Goal: Task Accomplishment & Management: Manage account settings

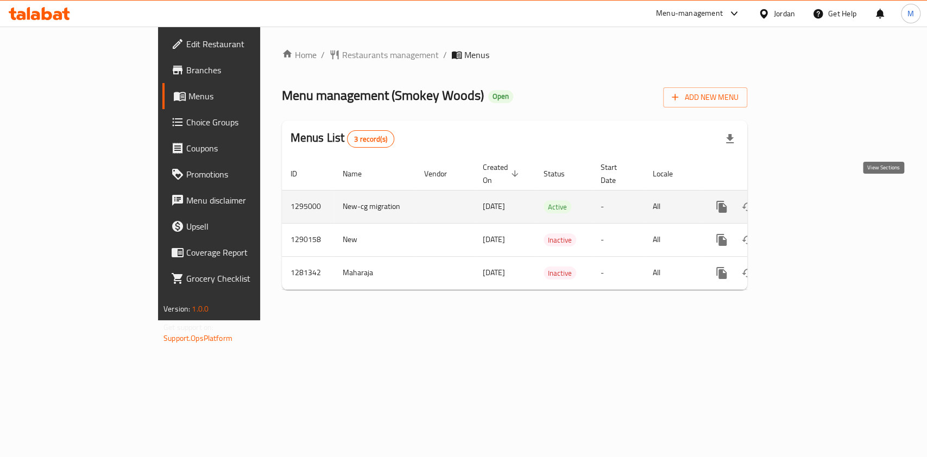
click at [807, 200] on icon "enhanced table" at bounding box center [799, 206] width 13 height 13
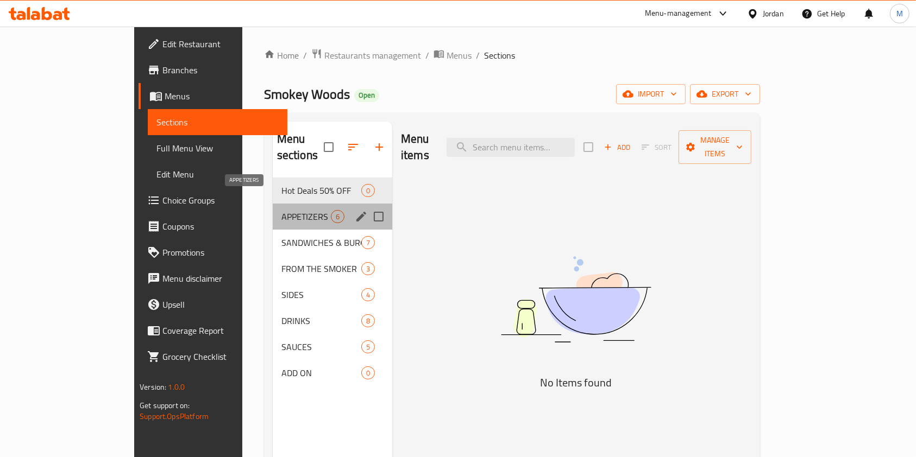
click at [281, 210] on span "APPETIZERS" at bounding box center [305, 216] width 49 height 13
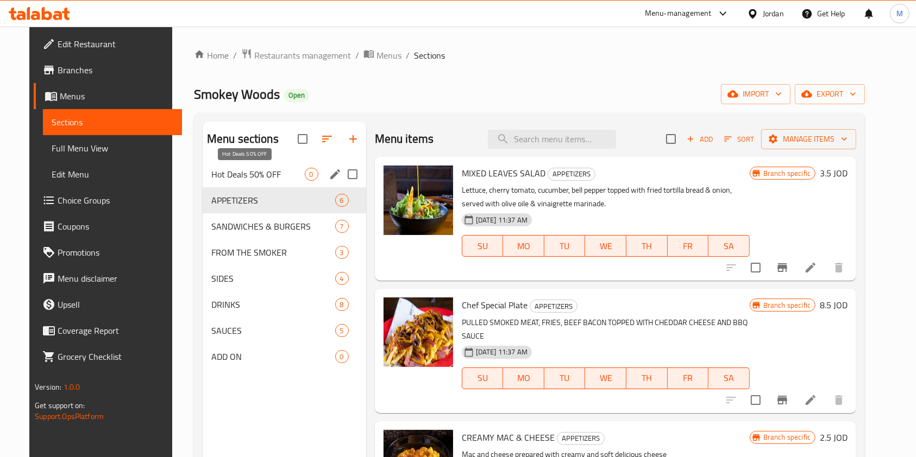
click at [252, 172] on span "Hot Deals 50% OFF" at bounding box center [257, 174] width 93 height 13
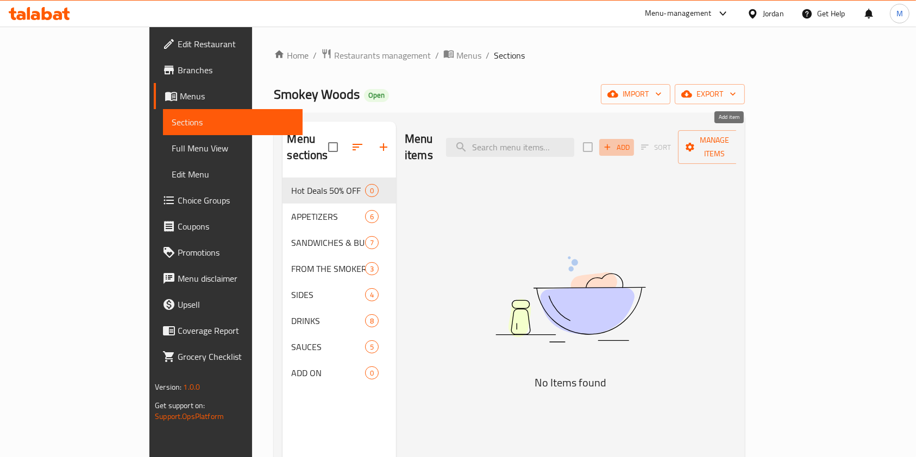
click at [631, 141] on span "Add" at bounding box center [616, 147] width 29 height 12
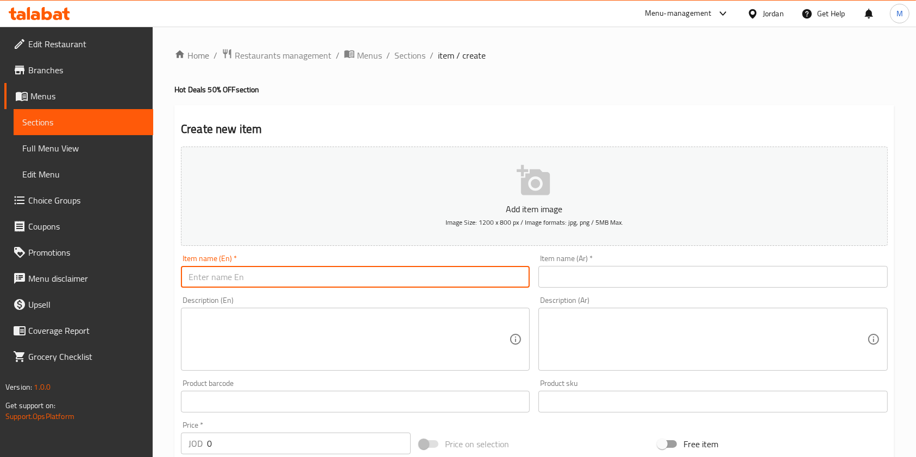
click at [288, 272] on input "text" at bounding box center [355, 277] width 349 height 22
paste input "Whole Smoked Chicken"
type input "Whole Smoked Chicken"
drag, startPoint x: 592, startPoint y: 267, endPoint x: 595, endPoint y: 214, distance: 53.3
click at [592, 267] on input "text" at bounding box center [712, 277] width 349 height 22
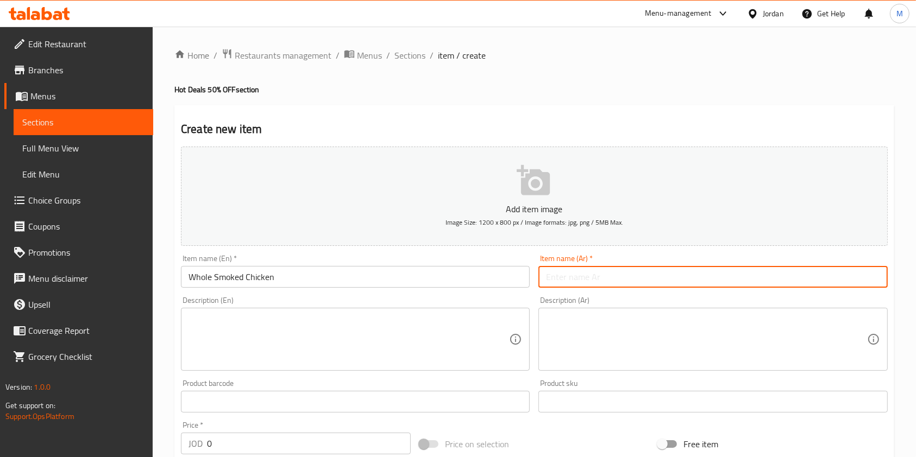
paste input "دجاجة مدخنة كاملة"
type input "دجاجة مدخنة كاملة"
click at [240, 385] on div "Product barcode Product barcode" at bounding box center [355, 396] width 349 height 33
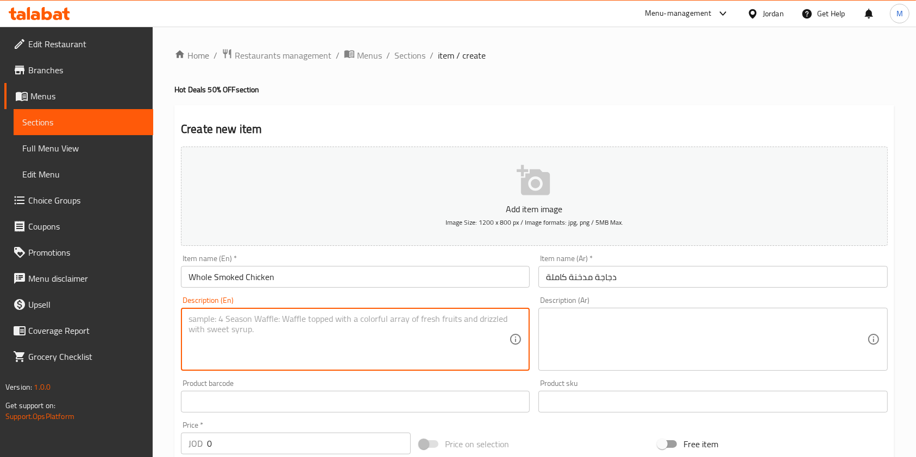
click at [287, 325] on textarea at bounding box center [348, 340] width 320 height 52
paste textarea "Whole Smoked Chicken over oak wood for 12 hours, comes with Ranch Sauce only."
type textarea "Whole Smoked Chicken over oak wood for 12 hours, comes with Ranch Sauce only."
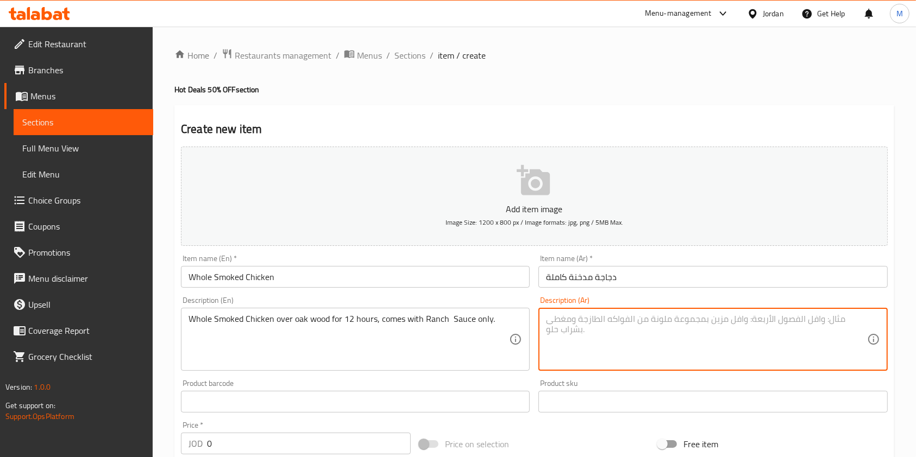
click at [607, 330] on textarea at bounding box center [706, 340] width 320 height 52
paste textarea "دجاجة كاملة مدخنة علي حطب البلوط لمدة ١٢ ساعة تقدم مع صوص الرانش."
type textarea "دجاجة كاملة مدخنة علي حطب البلوط لمدة ١٢ ساعة تقدم مع صوص الرانش."
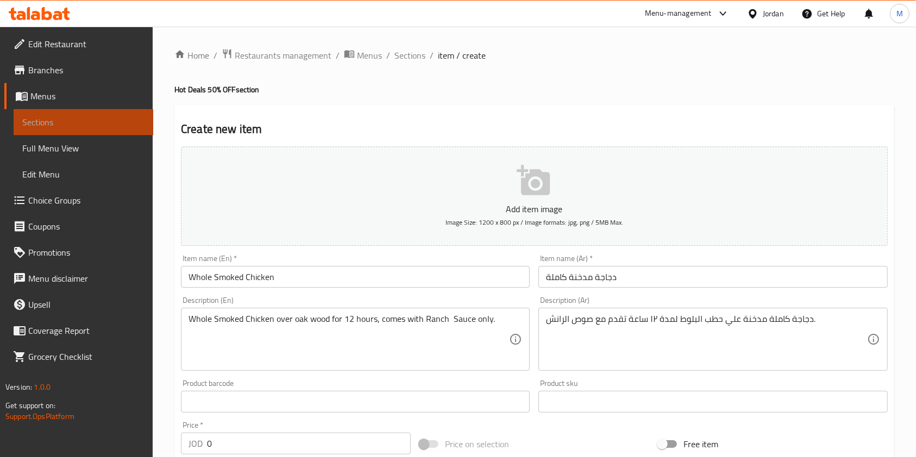
click at [46, 121] on span "Sections" at bounding box center [83, 122] width 122 height 13
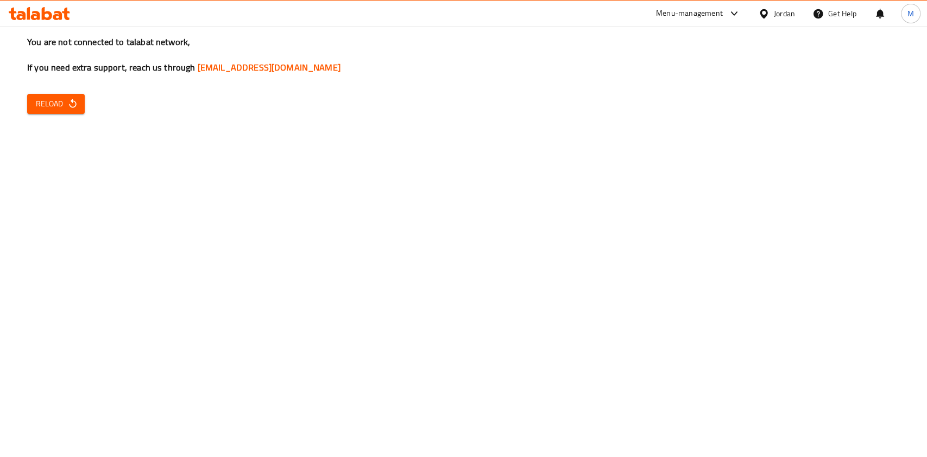
click at [49, 105] on span "Reload" at bounding box center [56, 104] width 40 height 14
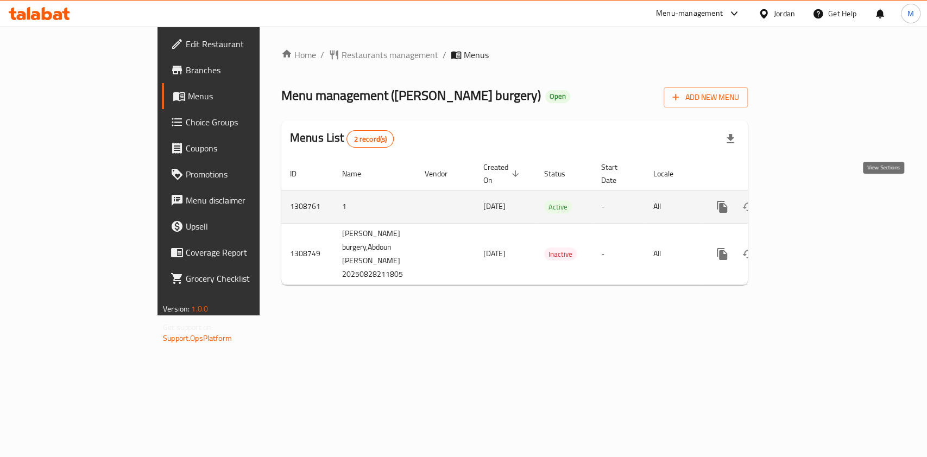
click at [814, 194] on link "enhanced table" at bounding box center [801, 207] width 26 height 26
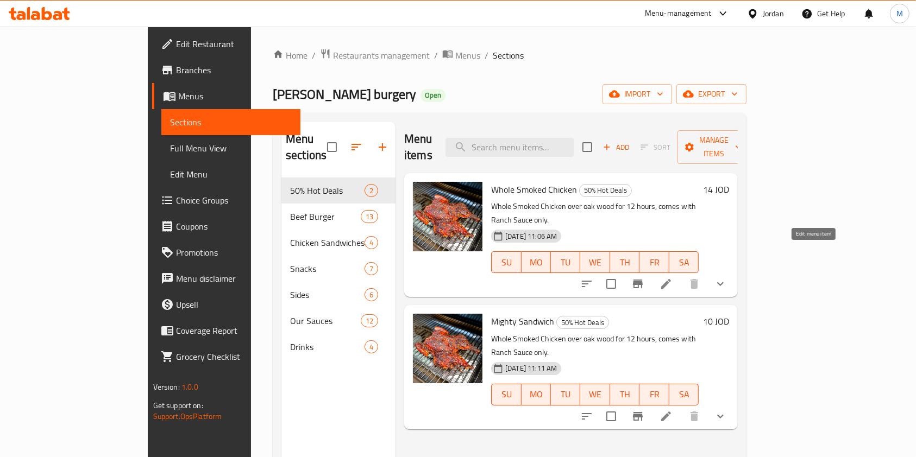
click at [672, 278] on icon at bounding box center [665, 284] width 13 height 13
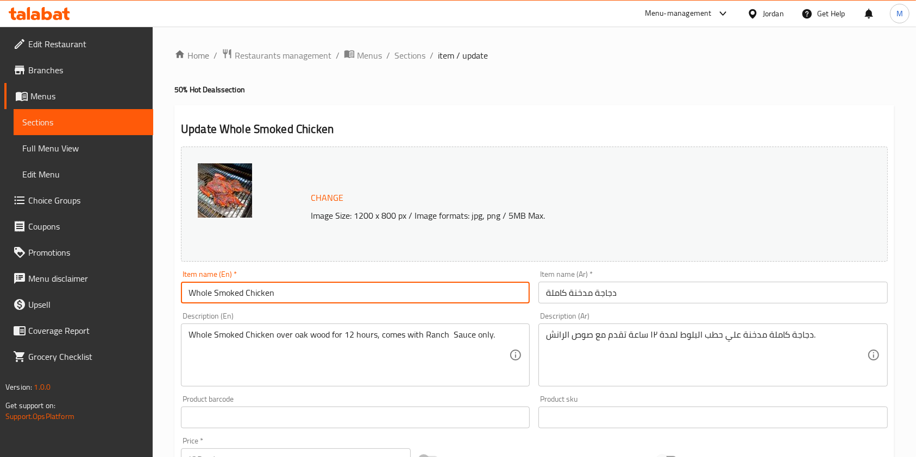
click at [352, 297] on input "Whole Smoked Chicken" at bounding box center [355, 293] width 349 height 22
click at [597, 288] on input "دجاجة مدخنة كاملة" at bounding box center [712, 293] width 349 height 22
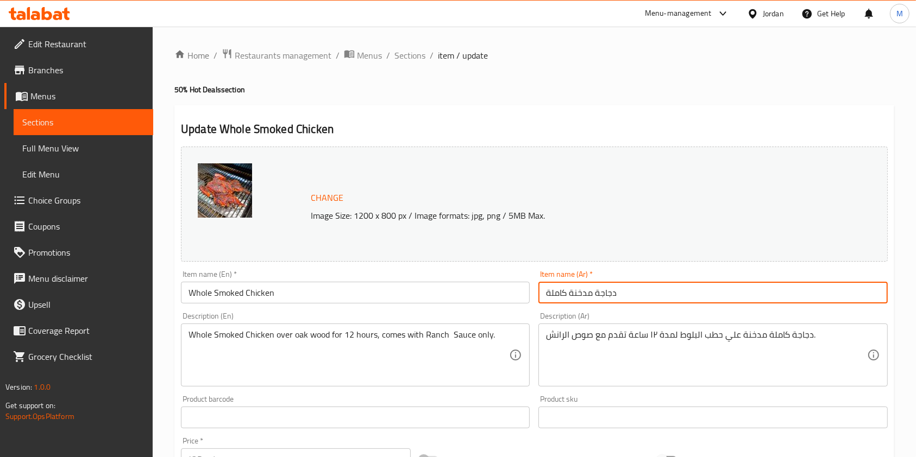
click at [597, 288] on input "دجاجة مدخنة كاملة" at bounding box center [712, 293] width 349 height 22
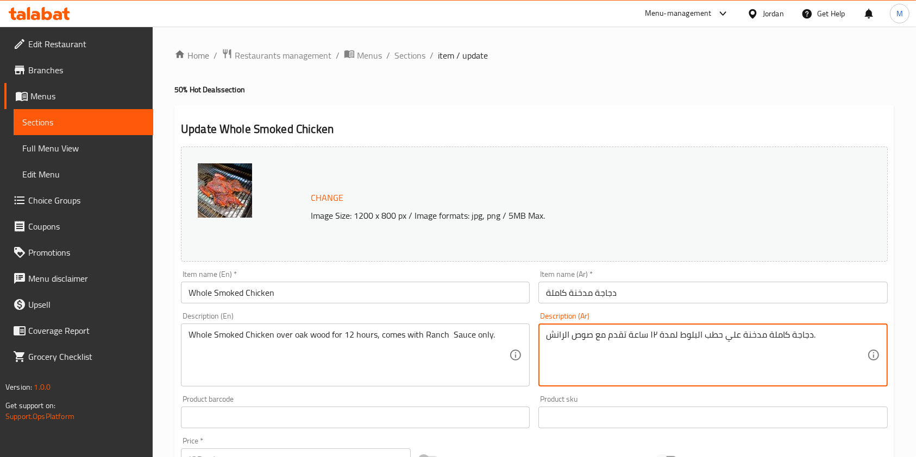
click at [602, 347] on textarea "دجاجة كاملة مدخنة علي حطب البلوط لمدة ١٢ ساعة تقدم مع صوص الرانش." at bounding box center [706, 356] width 320 height 52
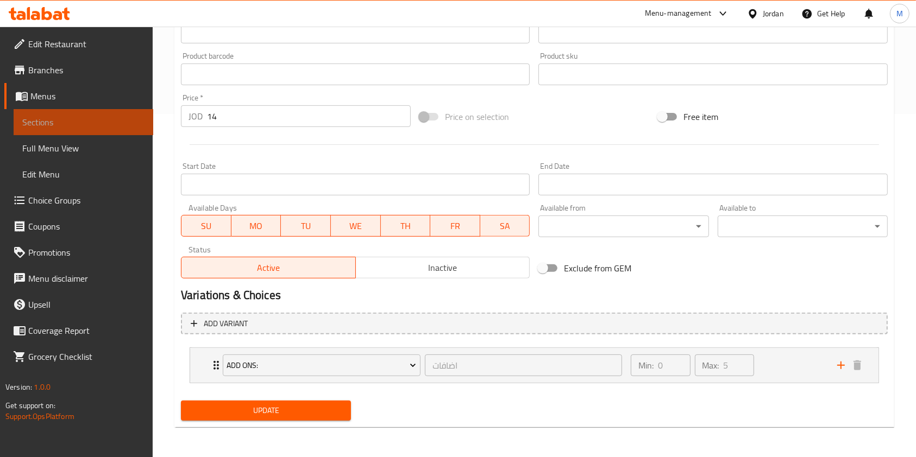
click at [60, 117] on span "Sections" at bounding box center [83, 122] width 122 height 13
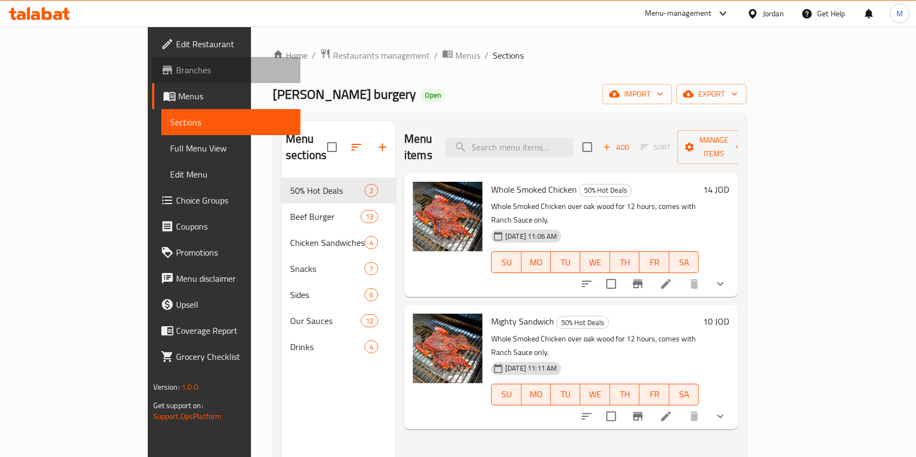
click at [176, 73] on span "Branches" at bounding box center [234, 70] width 116 height 13
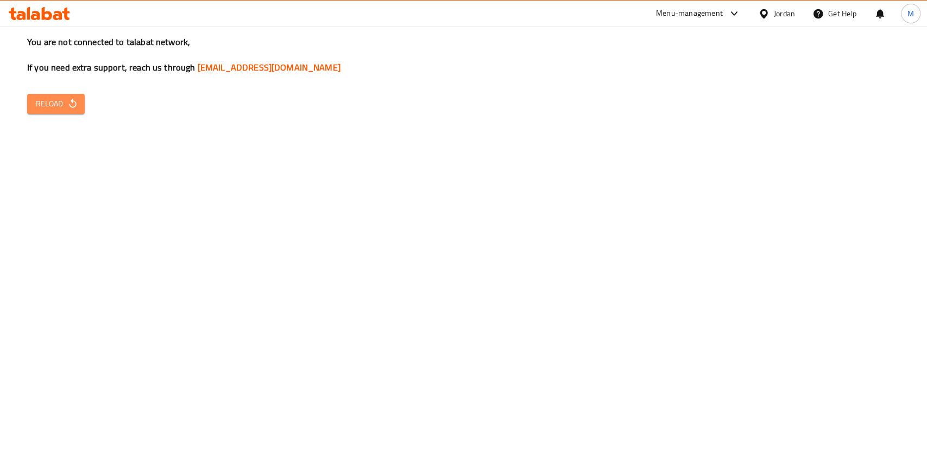
click at [55, 97] on span "Reload" at bounding box center [56, 104] width 40 height 14
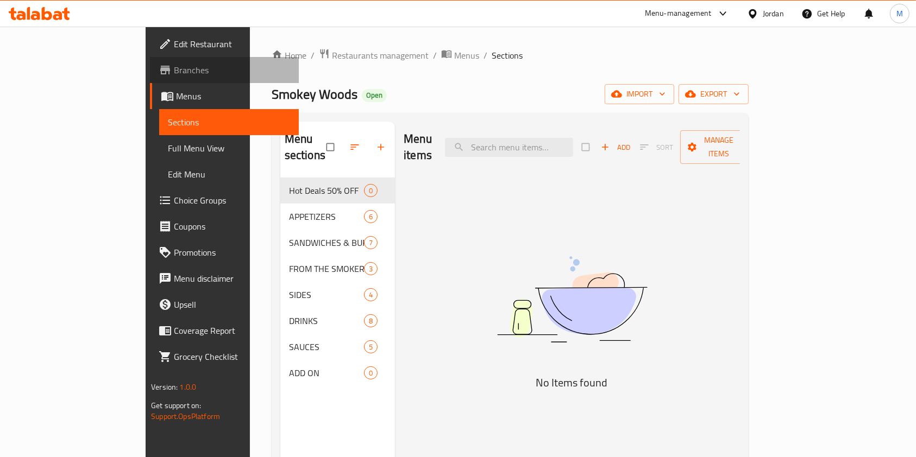
click at [174, 73] on span "Branches" at bounding box center [232, 70] width 116 height 13
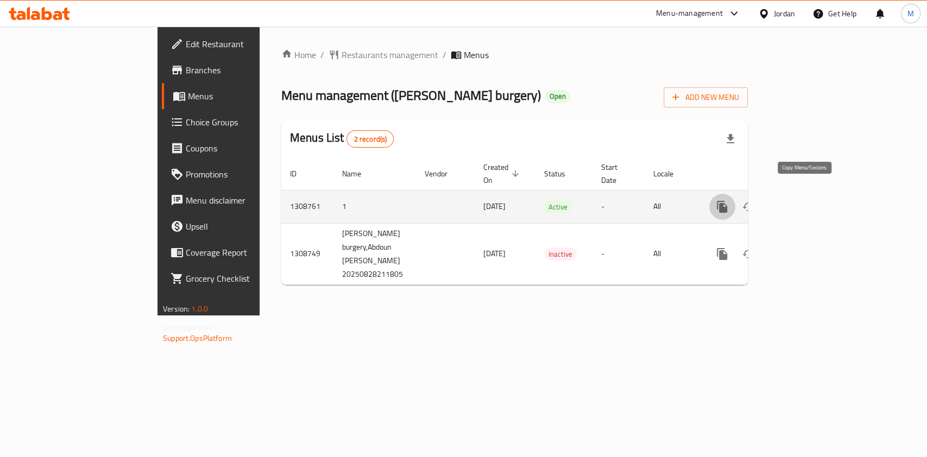
click at [727, 201] on icon "more" at bounding box center [722, 207] width 10 height 12
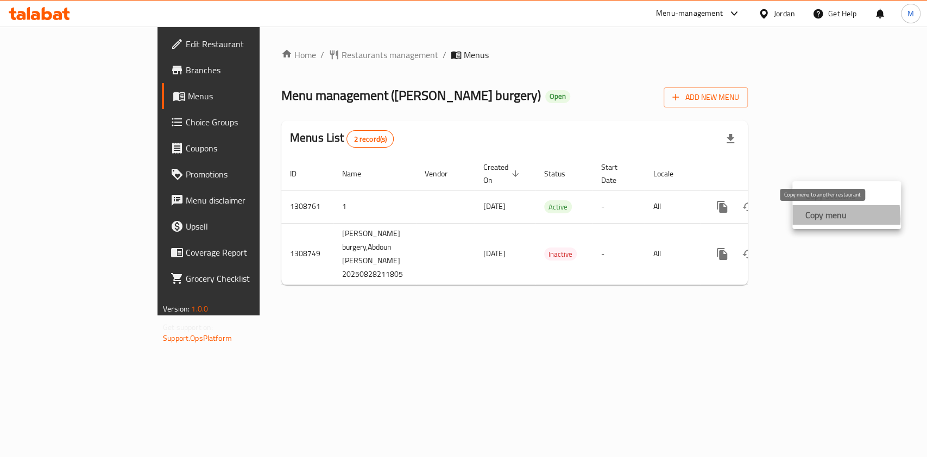
click at [803, 219] on div "Copy menu" at bounding box center [824, 215] width 46 height 13
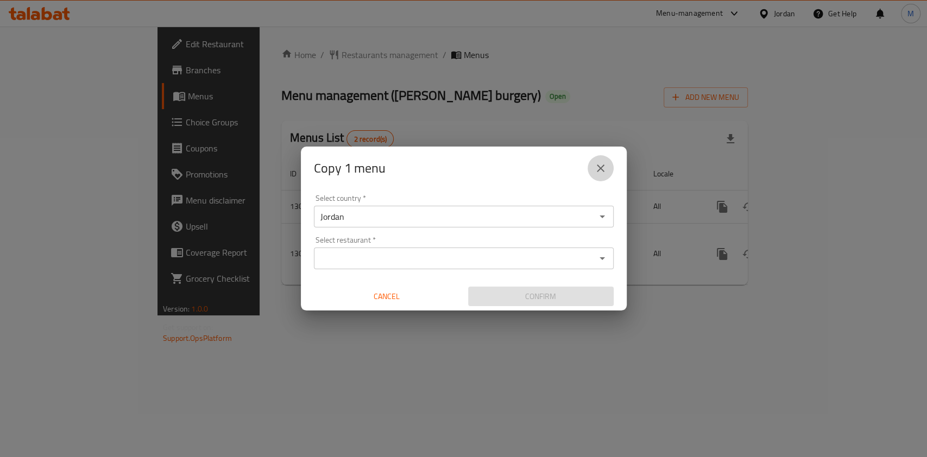
click at [603, 166] on icon "close" at bounding box center [601, 169] width 8 height 8
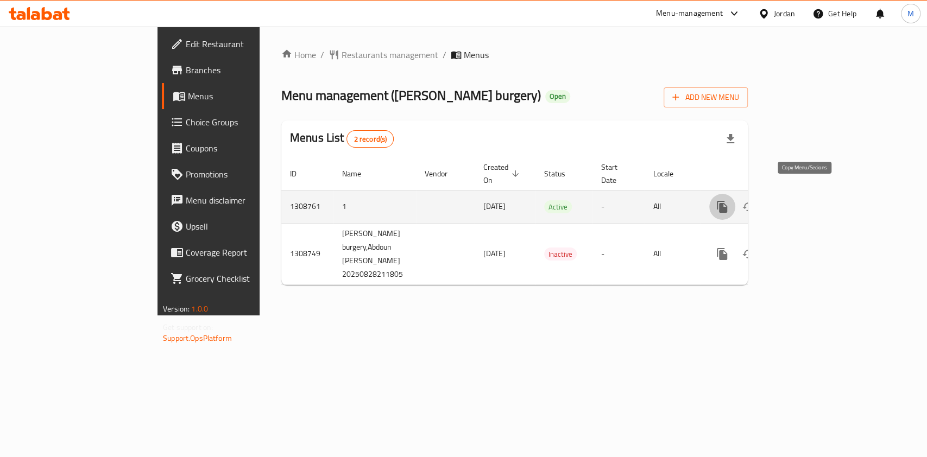
click at [735, 195] on button "more" at bounding box center [722, 207] width 26 height 26
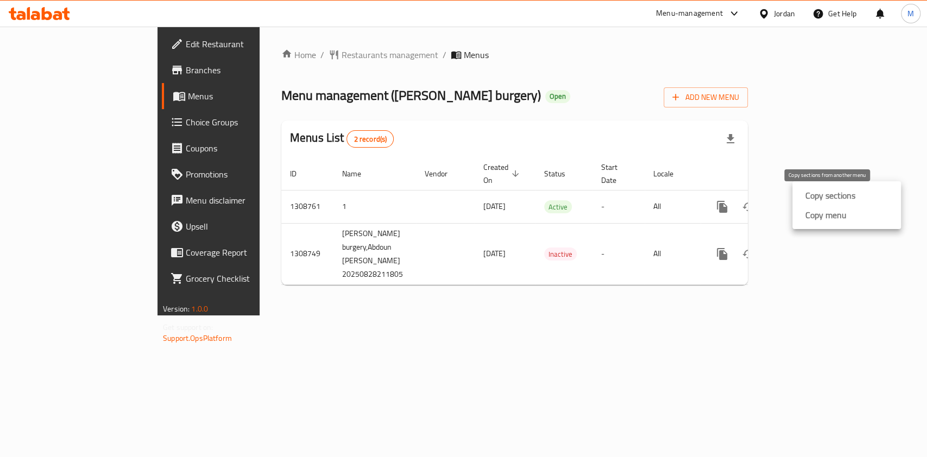
click at [813, 197] on strong "Copy sections" at bounding box center [830, 195] width 50 height 13
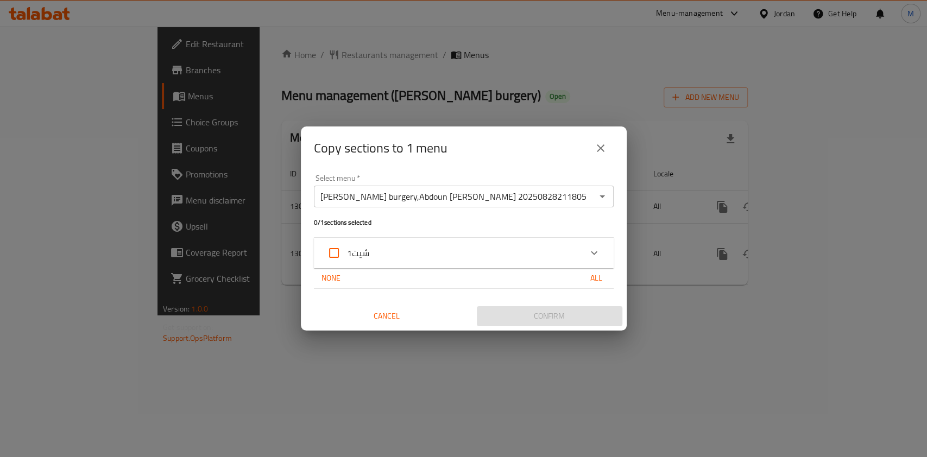
click at [552, 260] on div "شيت1" at bounding box center [454, 253] width 254 height 26
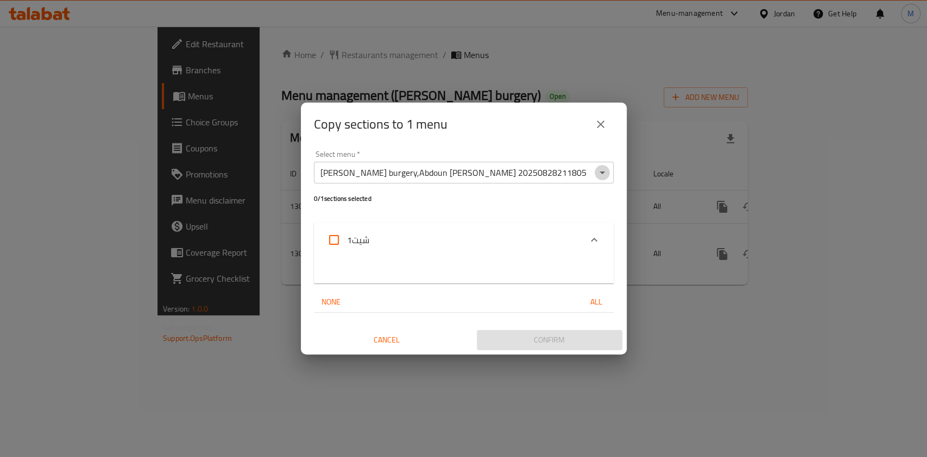
click at [599, 177] on icon "Open" at bounding box center [602, 172] width 13 height 13
click at [542, 117] on div "Copy sections to 1 menu" at bounding box center [464, 124] width 300 height 26
click at [604, 129] on icon "close" at bounding box center [600, 124] width 13 height 13
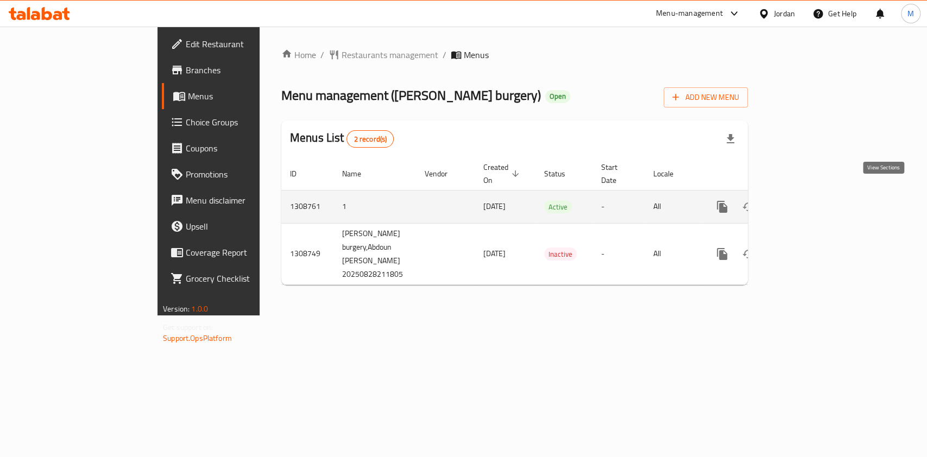
click at [805, 202] on icon "enhanced table" at bounding box center [801, 207] width 10 height 10
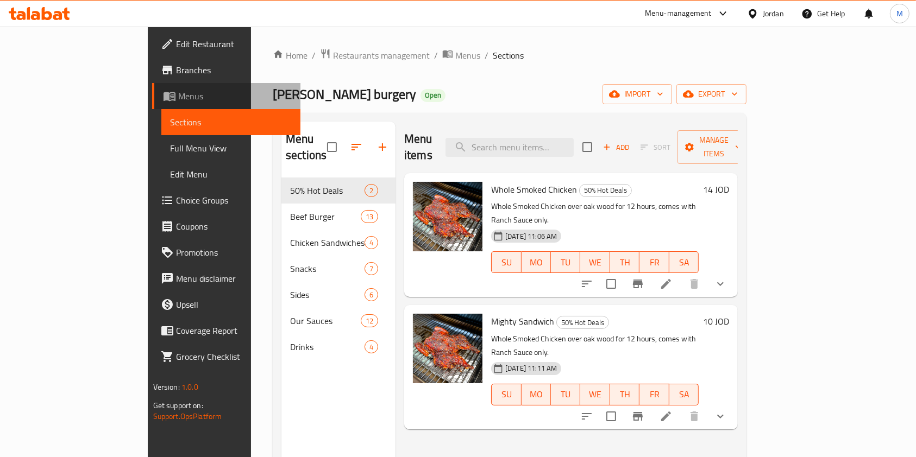
click at [152, 88] on link "Menus" at bounding box center [226, 96] width 149 height 26
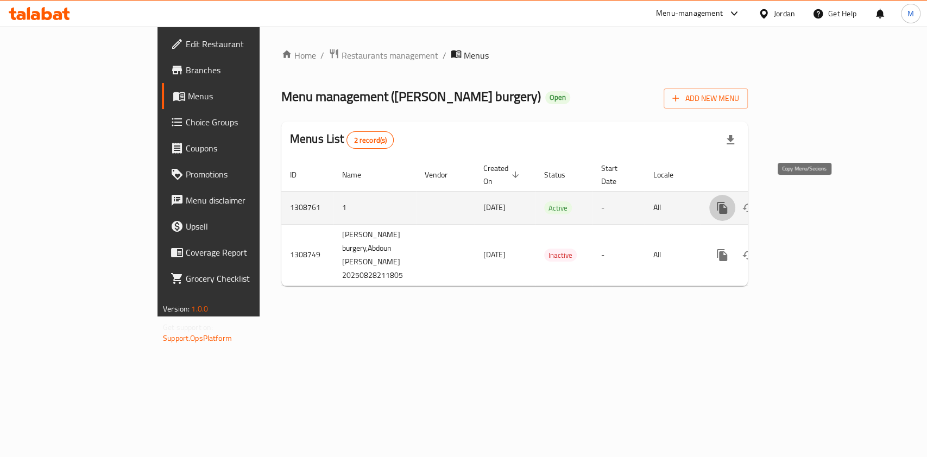
click at [735, 195] on button "more" at bounding box center [722, 208] width 26 height 26
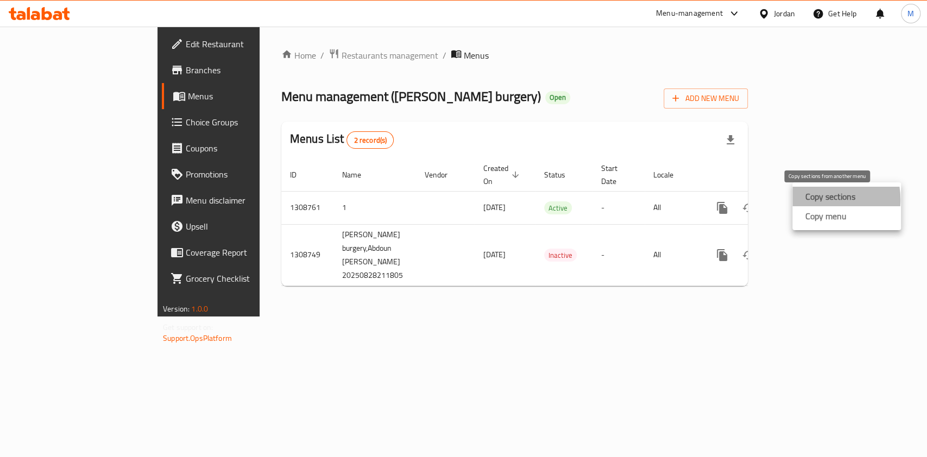
click at [819, 200] on strong "Copy sections" at bounding box center [830, 196] width 50 height 13
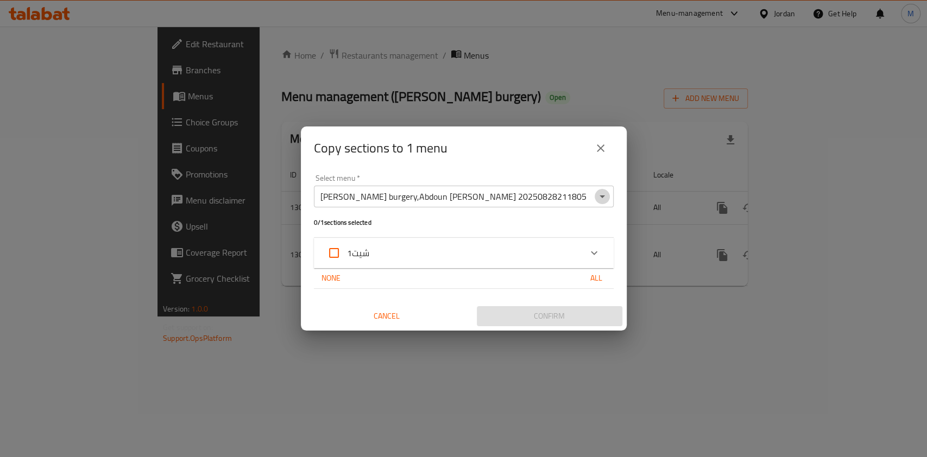
click at [600, 199] on icon "Open" at bounding box center [602, 196] width 13 height 13
click at [556, 171] on div "Select menu   * Smokey woods burgery,Abdoun Al Shamali 20250828211805 Select me…" at bounding box center [464, 250] width 326 height 160
click at [595, 251] on icon "Expand" at bounding box center [594, 253] width 13 height 13
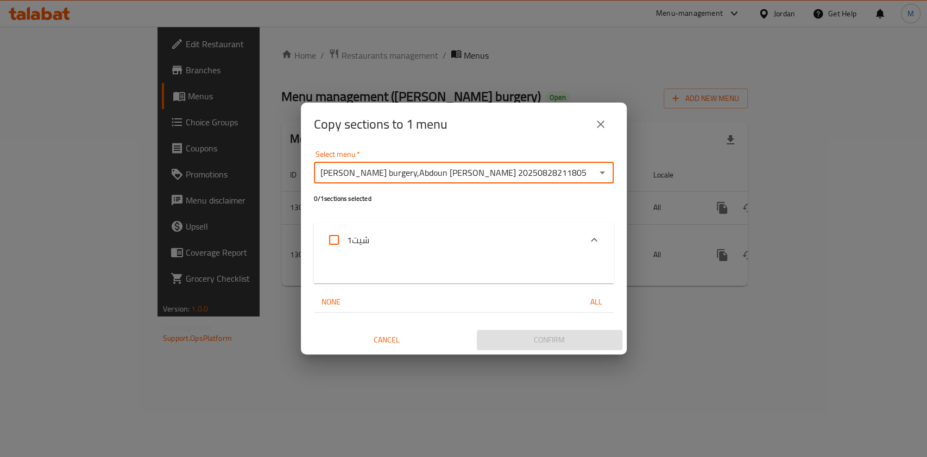
click at [569, 169] on input "[PERSON_NAME] burgery,Abdoun [PERSON_NAME] 20250828211805" at bounding box center [454, 172] width 275 height 15
click at [599, 171] on icon "Open" at bounding box center [602, 172] width 13 height 13
click at [527, 196] on span "[PERSON_NAME] burgery,Abdoun [PERSON_NAME] 20250828211805" at bounding box center [455, 199] width 266 height 13
click at [593, 306] on span "All" at bounding box center [596, 302] width 26 height 14
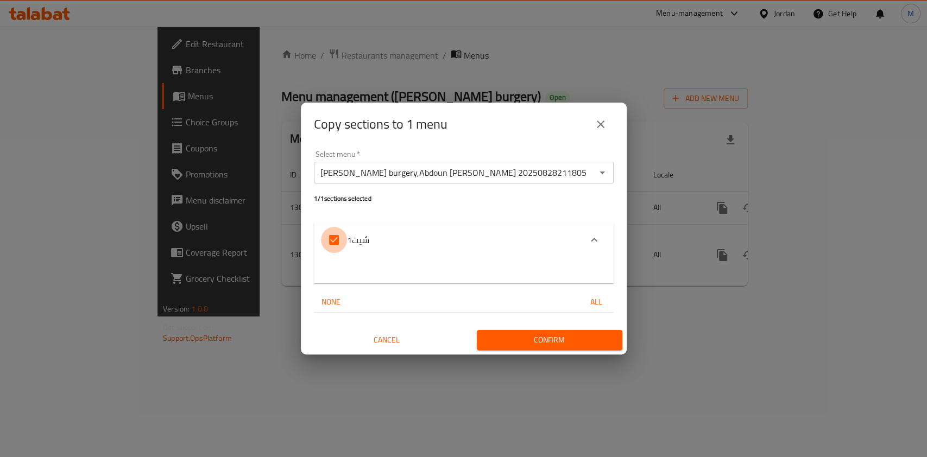
click at [329, 237] on input "شيت1" at bounding box center [334, 240] width 26 height 26
checkbox input "false"
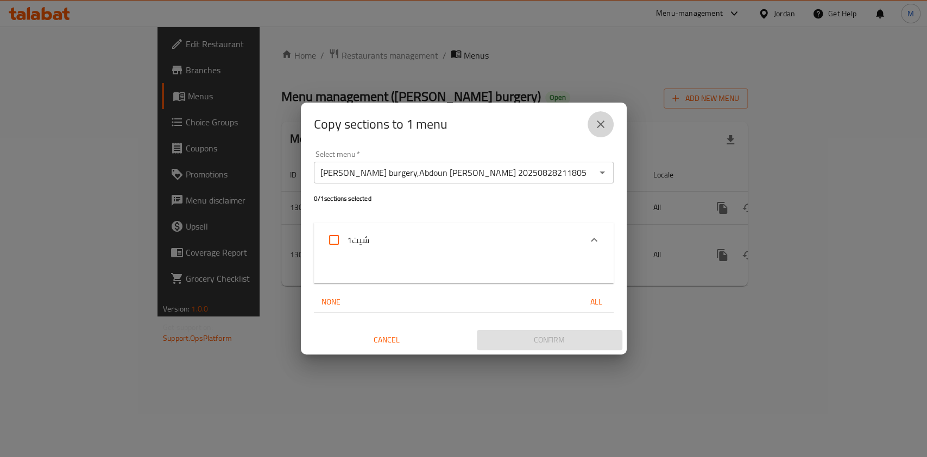
click at [596, 116] on button "close" at bounding box center [601, 124] width 26 height 26
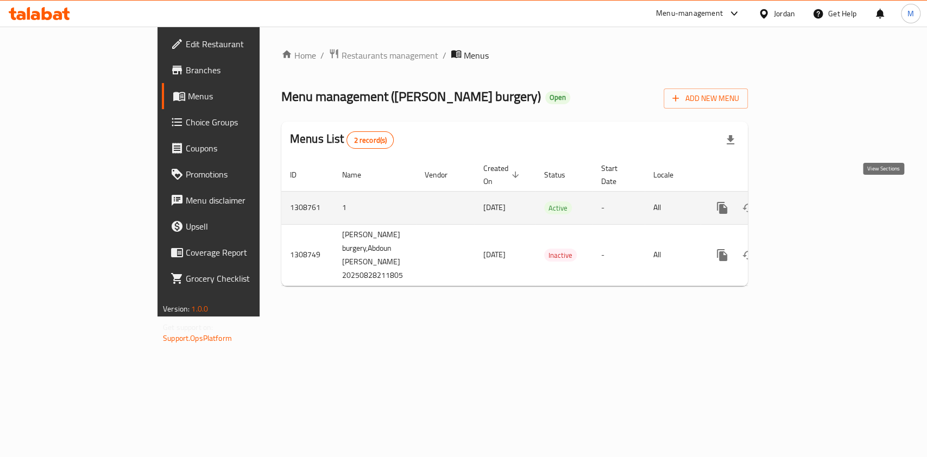
click at [814, 195] on link "enhanced table" at bounding box center [801, 208] width 26 height 26
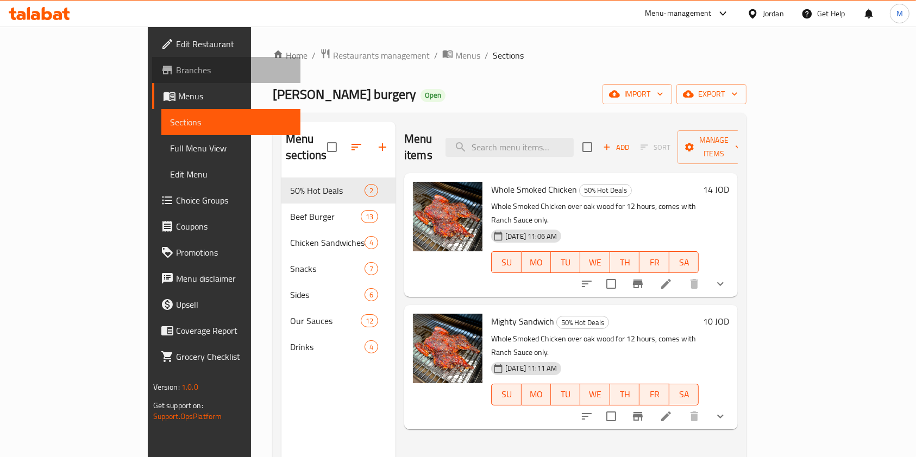
click at [176, 68] on span "Branches" at bounding box center [234, 70] width 116 height 13
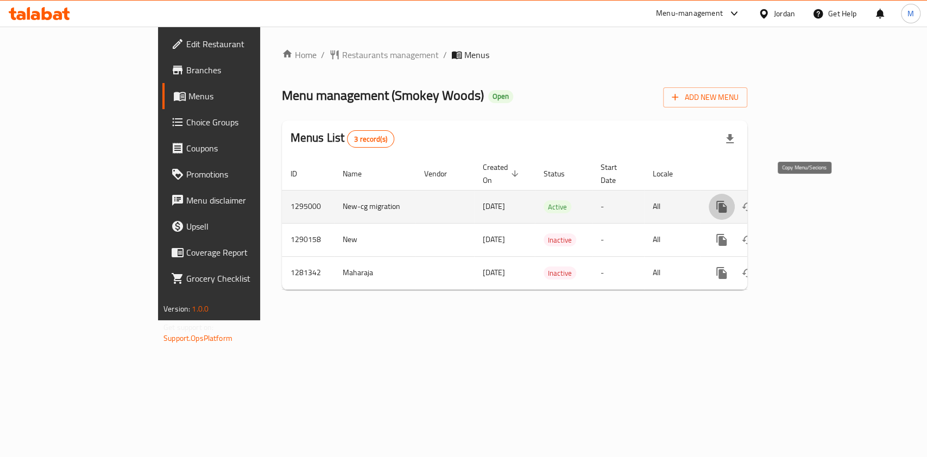
click at [727, 201] on icon "more" at bounding box center [721, 207] width 10 height 12
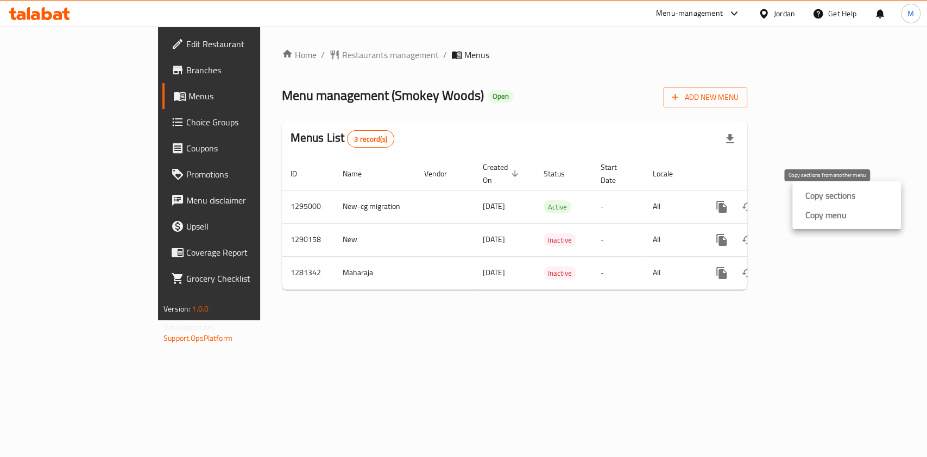
click at [821, 196] on strong "Copy sections" at bounding box center [830, 195] width 50 height 13
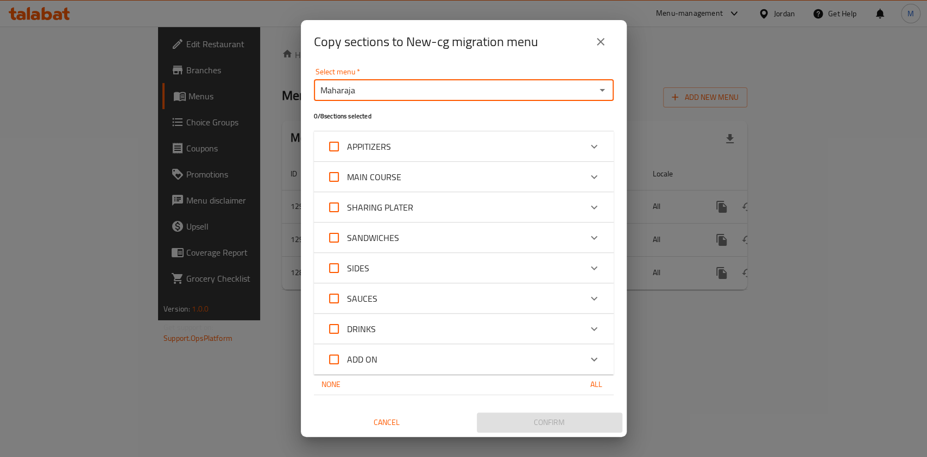
click at [484, 86] on input "Maharaja" at bounding box center [454, 90] width 275 height 15
click at [604, 91] on icon "Open" at bounding box center [602, 90] width 13 height 13
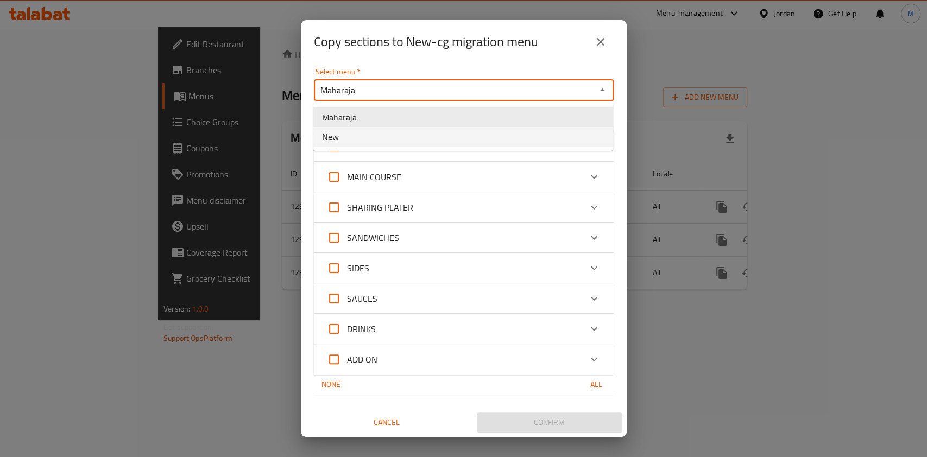
click at [503, 137] on li "New" at bounding box center [463, 137] width 300 height 20
type input "New"
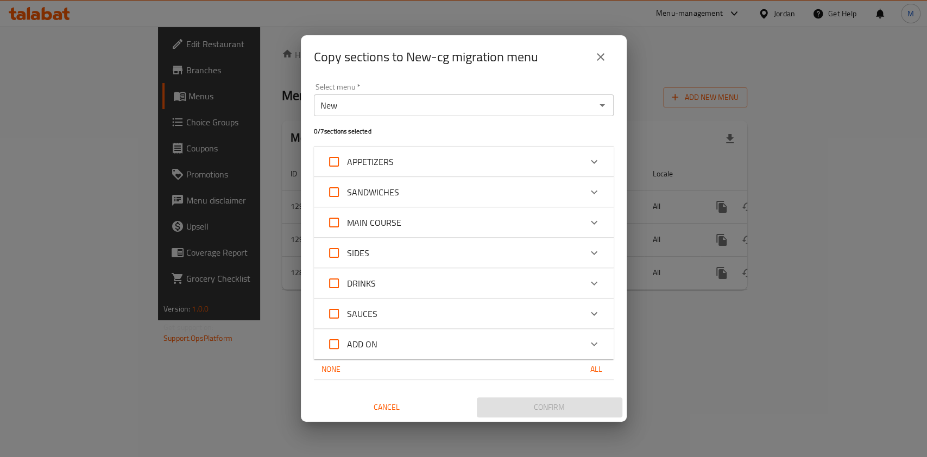
click at [563, 150] on div "APPETIZERS" at bounding box center [454, 162] width 254 height 26
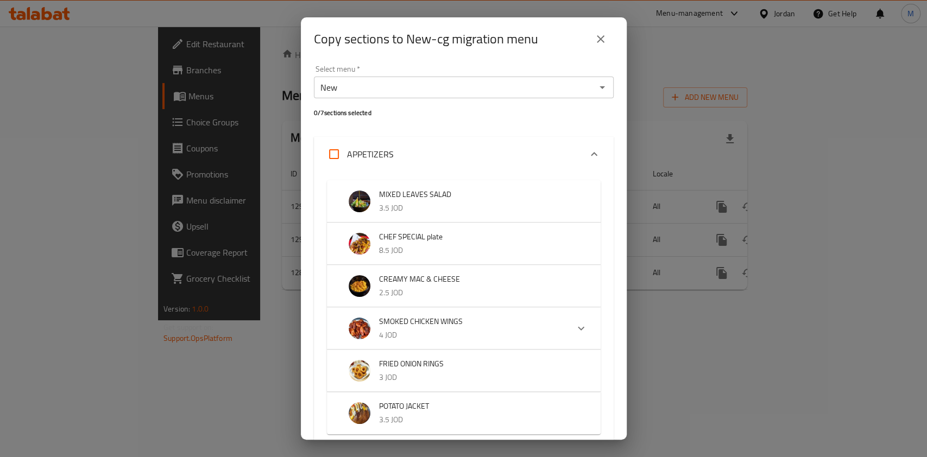
click at [546, 147] on div "APPETIZERS" at bounding box center [454, 154] width 254 height 26
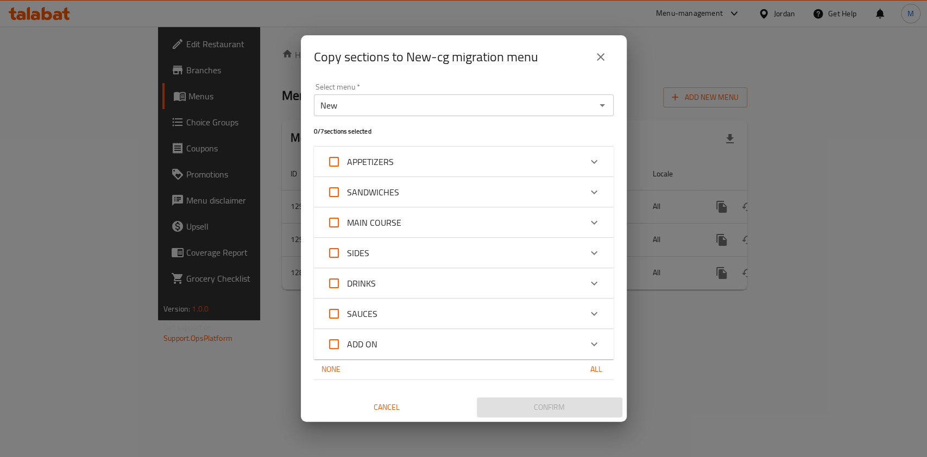
click at [309, 12] on div "Copy sections to New-cg migration menu Select menu   * New Select menu * 0 / 7 …" at bounding box center [463, 228] width 927 height 457
drag, startPoint x: 600, startPoint y: 58, endPoint x: 49, endPoint y: -1, distance: 553.9
click at [49, 0] on html "​ Menu-management Jordan Get Help M Edit Restaurant Branches Menus Choice Group…" at bounding box center [463, 228] width 927 height 457
click at [605, 55] on icon "close" at bounding box center [600, 57] width 13 height 13
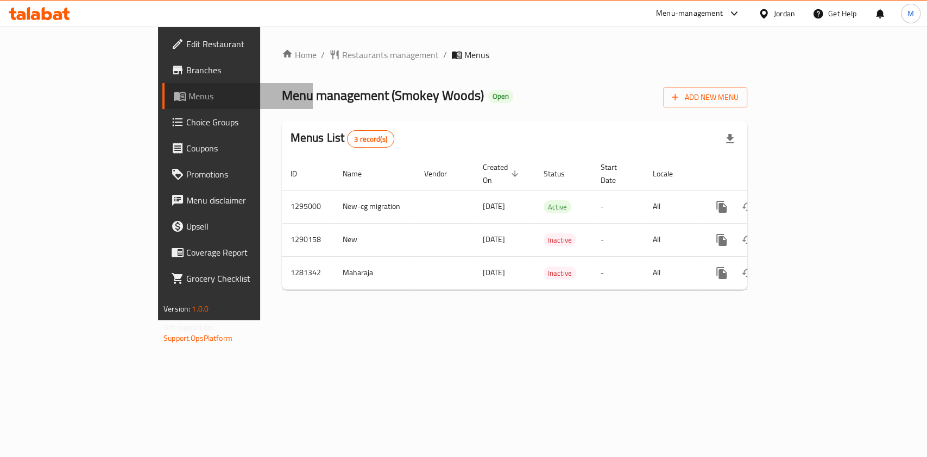
click at [162, 83] on link "Menus" at bounding box center [237, 96] width 150 height 26
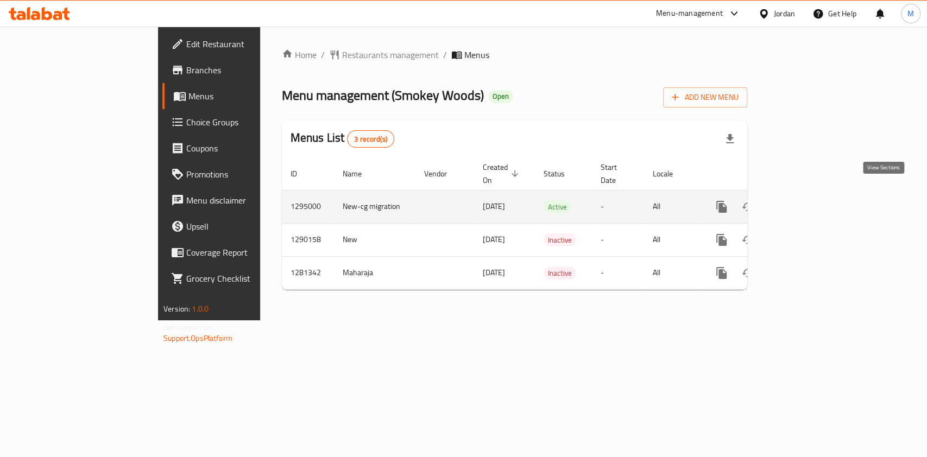
click at [813, 194] on link "enhanced table" at bounding box center [800, 207] width 26 height 26
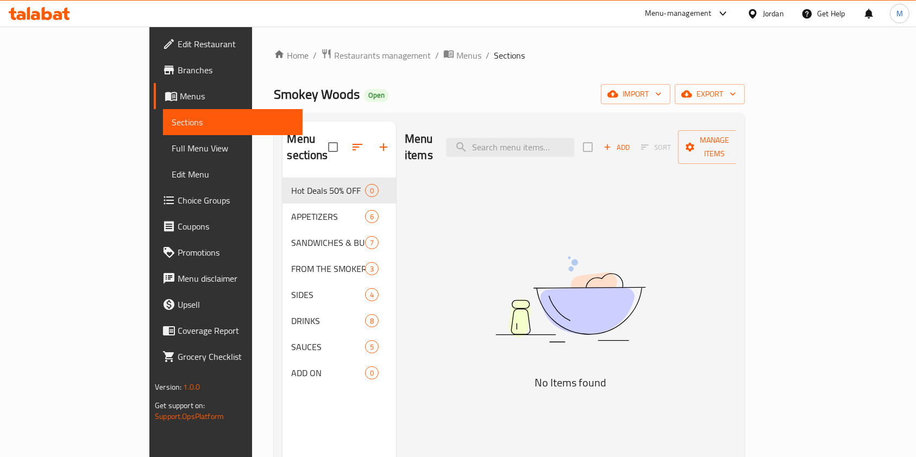
click at [274, 92] on span "Smokey Woods" at bounding box center [317, 94] width 86 height 24
copy span "Smokey Woods"
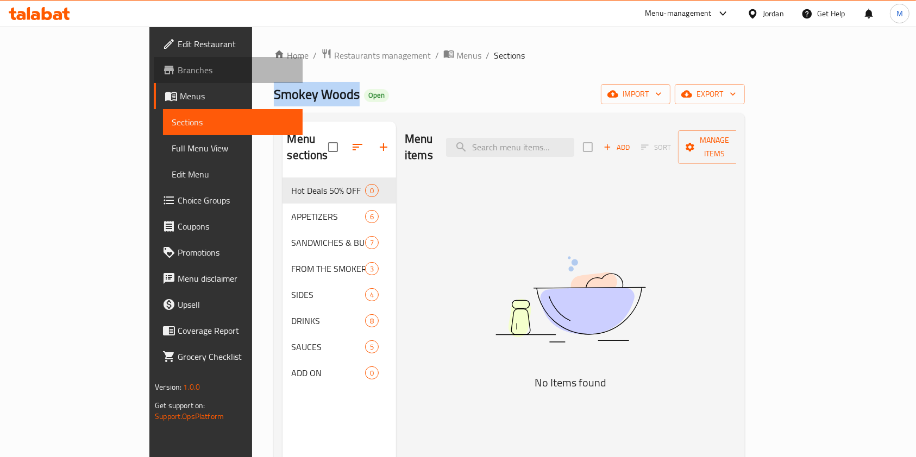
click at [178, 71] on span "Branches" at bounding box center [236, 70] width 116 height 13
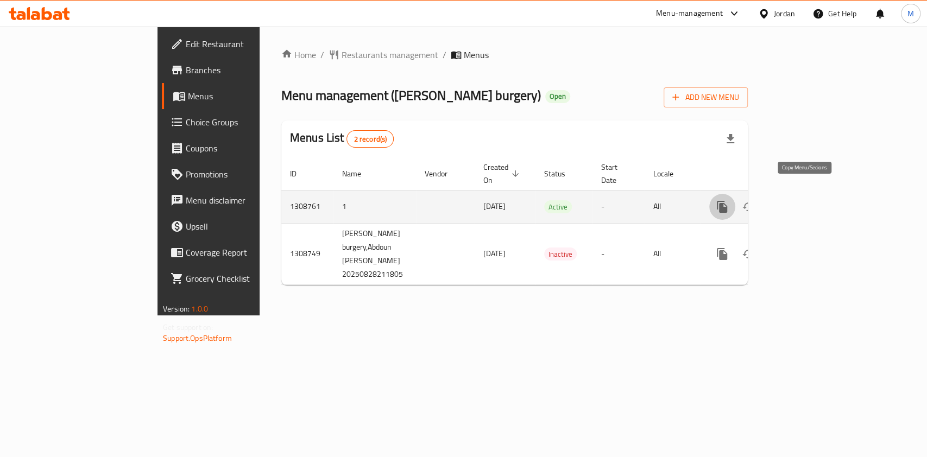
click at [727, 201] on icon "more" at bounding box center [722, 207] width 10 height 12
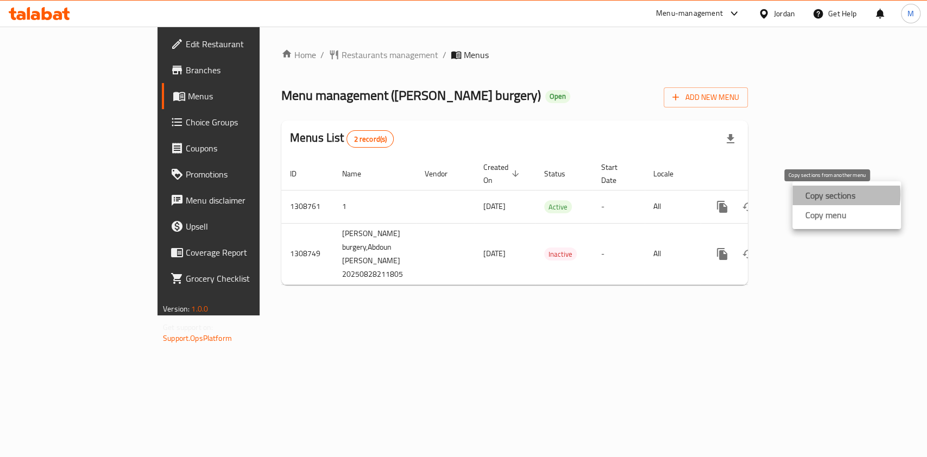
click at [828, 194] on strong "Copy sections" at bounding box center [830, 195] width 50 height 13
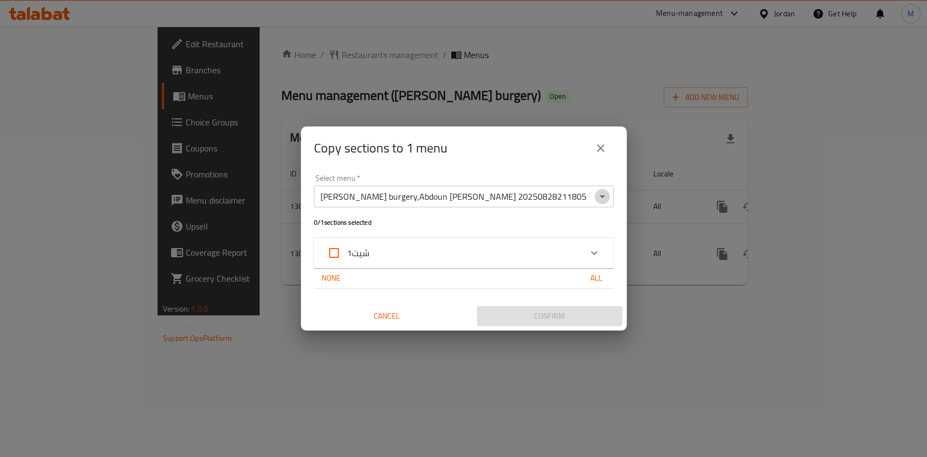
click at [599, 193] on icon "Open" at bounding box center [602, 196] width 13 height 13
click at [556, 154] on div "Copy sections to 1 menu" at bounding box center [464, 148] width 300 height 26
click at [333, 248] on input "شيت1" at bounding box center [334, 253] width 26 height 26
click at [405, 254] on div "شيت1" at bounding box center [454, 253] width 254 height 26
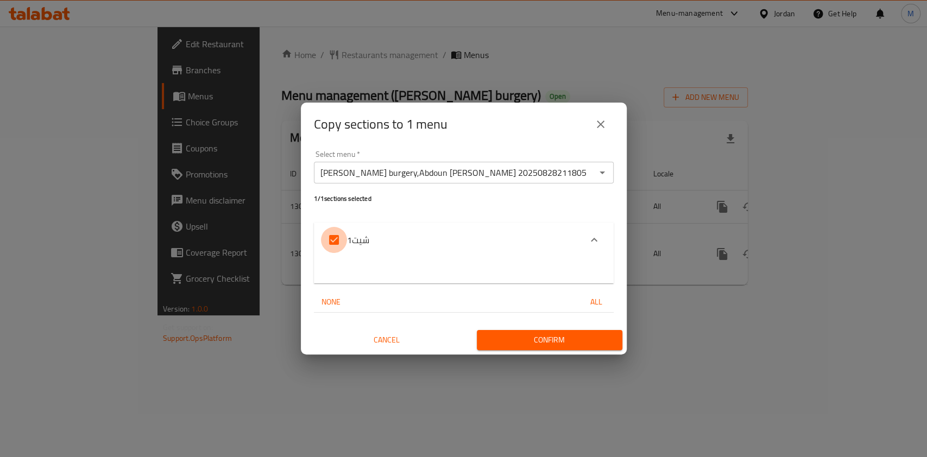
click at [336, 240] on input "شيت1" at bounding box center [334, 240] width 26 height 26
checkbox input "false"
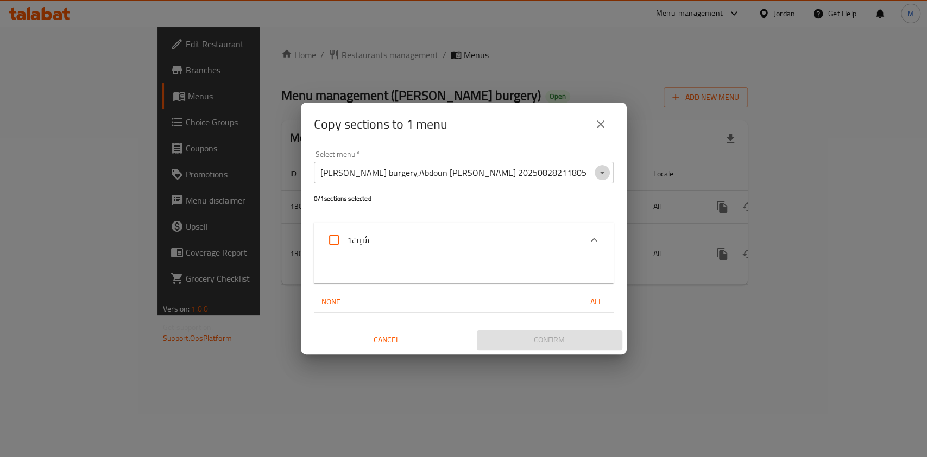
click at [604, 177] on icon "Open" at bounding box center [602, 172] width 13 height 13
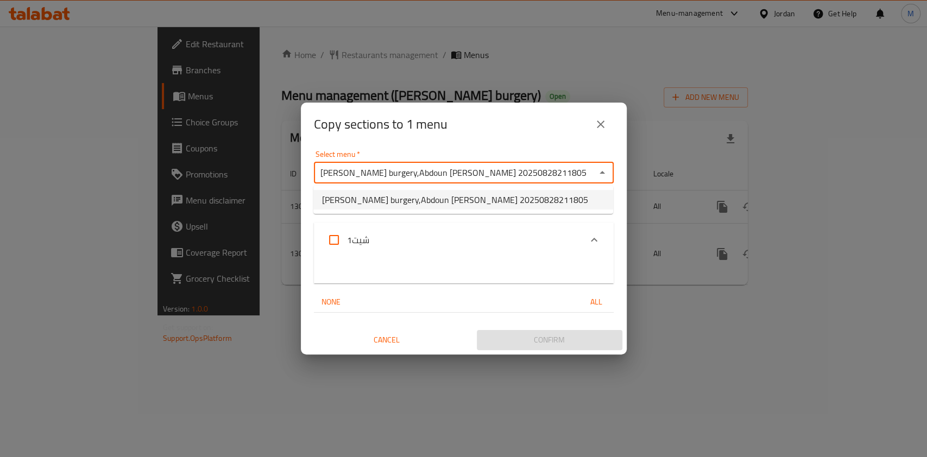
click at [520, 205] on span "[PERSON_NAME] burgery,Abdoun [PERSON_NAME] 20250828211805" at bounding box center [455, 199] width 266 height 13
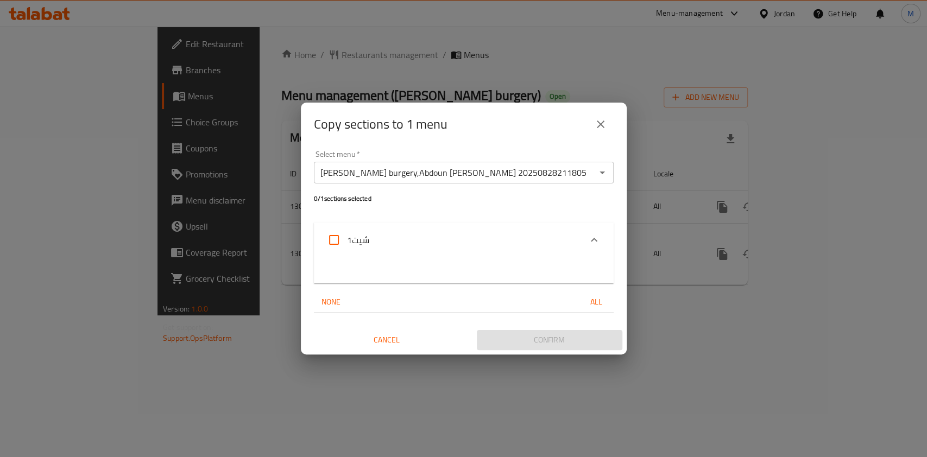
click at [549, 127] on div "Copy sections to 1 menu" at bounding box center [464, 124] width 300 height 26
click at [600, 122] on icon "close" at bounding box center [600, 124] width 13 height 13
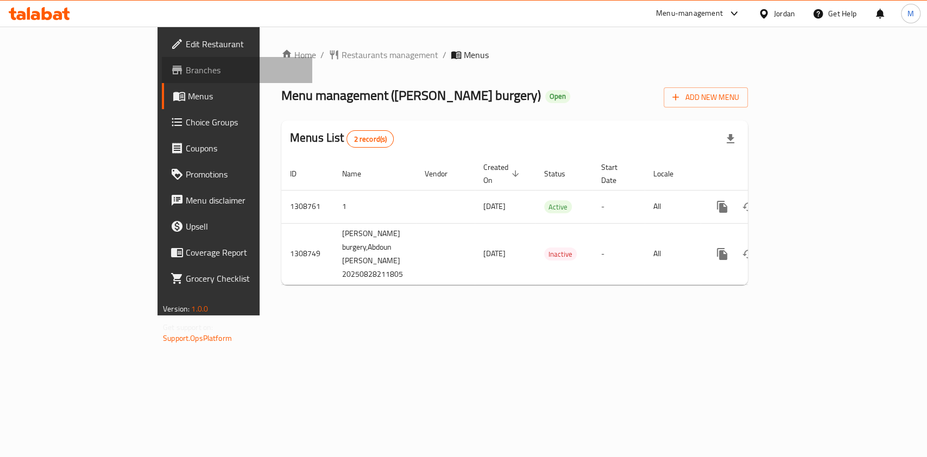
click at [171, 68] on span at bounding box center [178, 70] width 15 height 13
